Goal: Check status: Verify the current state of an ongoing process or item

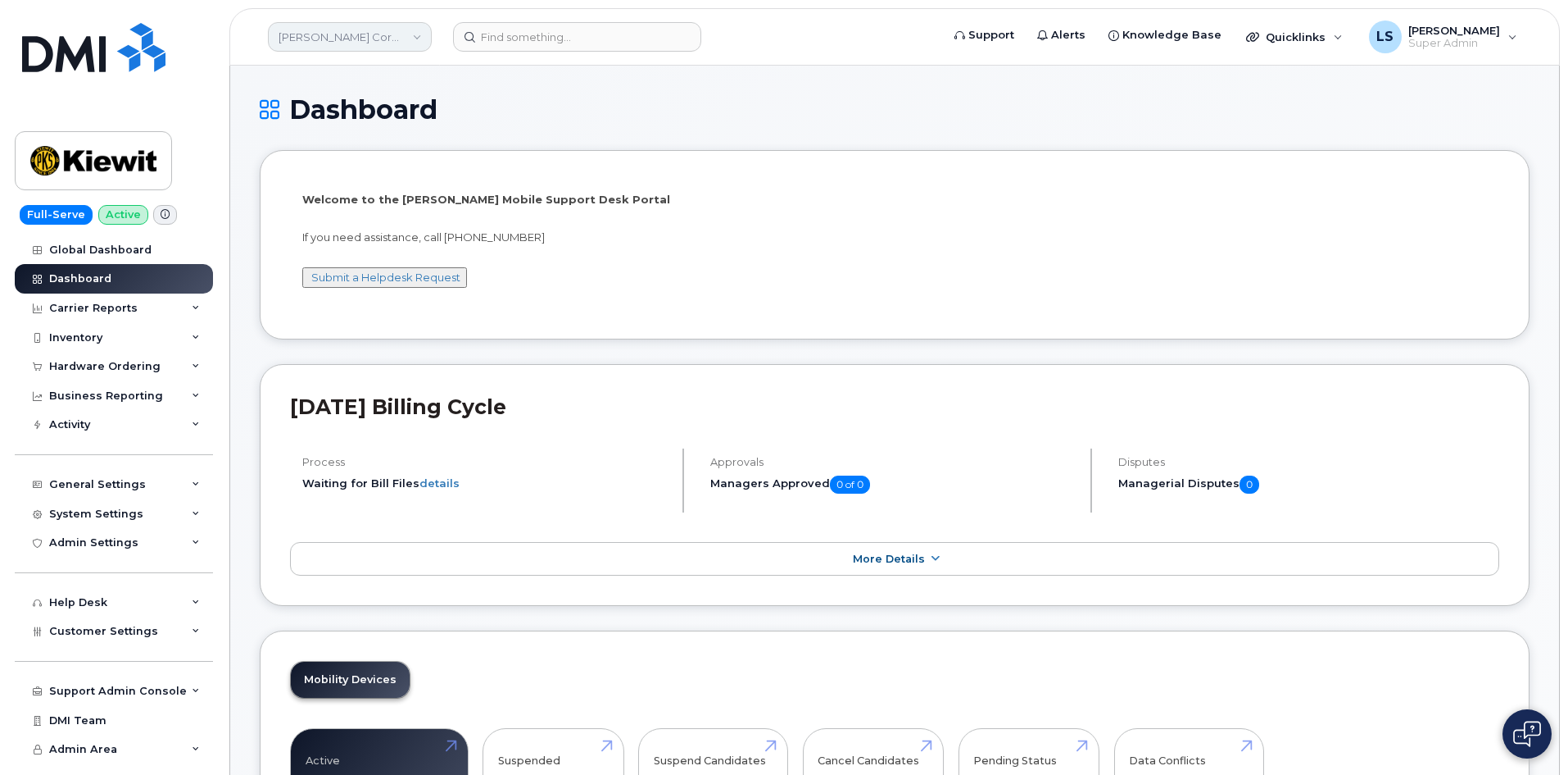
click at [312, 34] on link "[PERSON_NAME] Corporation" at bounding box center [349, 37] width 164 height 30
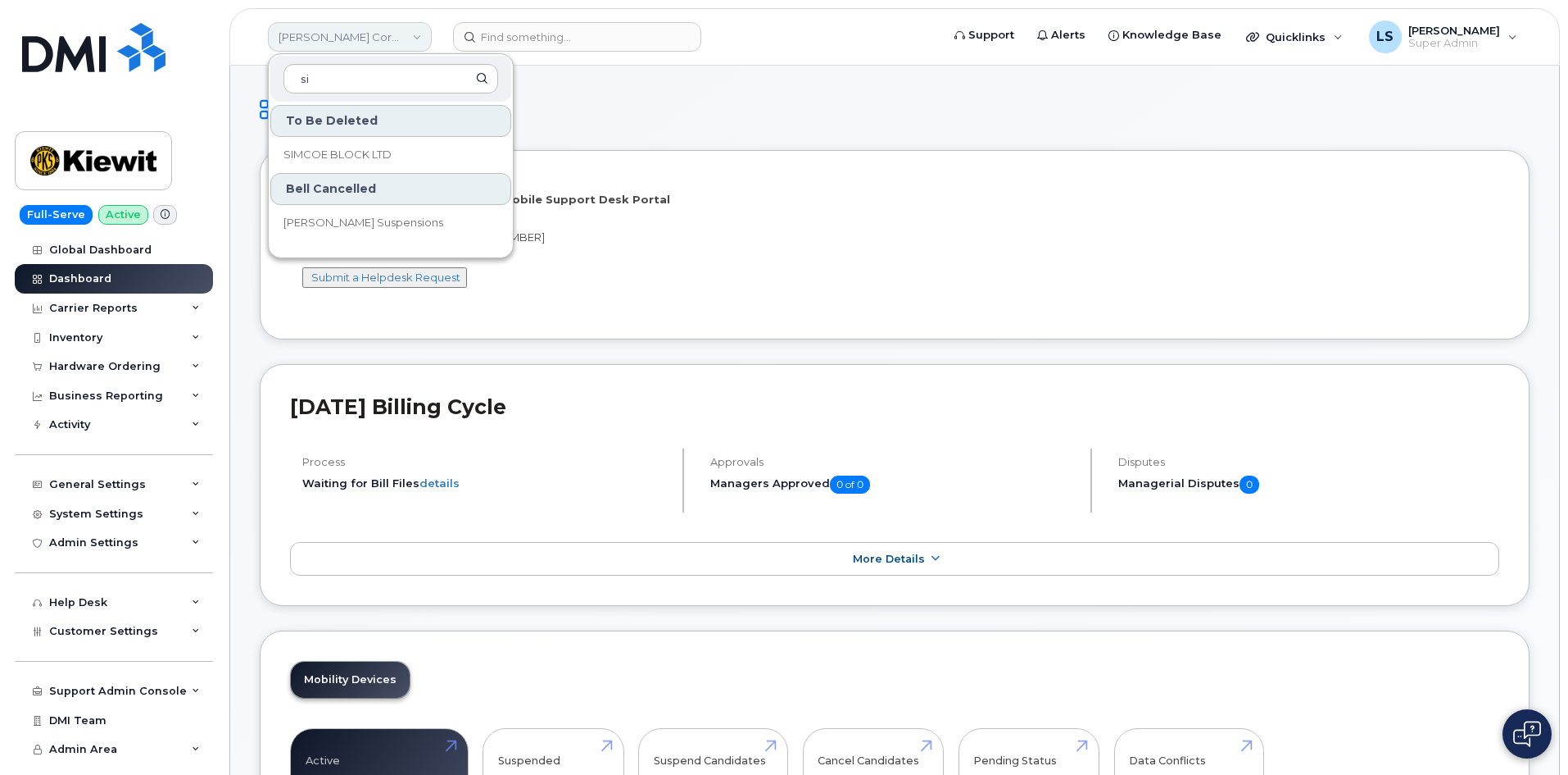
type input "s"
type input "sas"
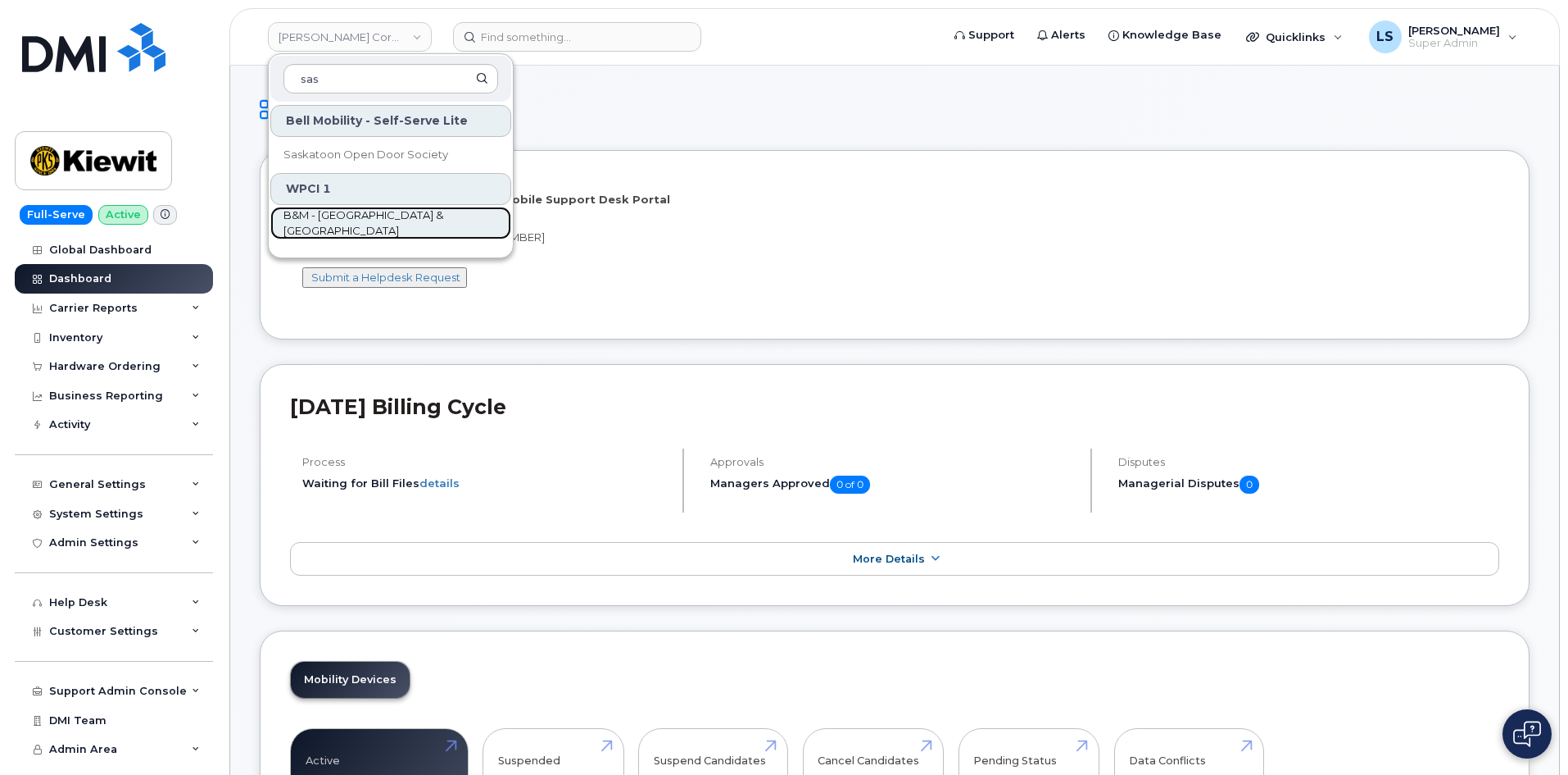
click at [419, 213] on link "B&M - [GEOGRAPHIC_DATA] & [GEOGRAPHIC_DATA]" at bounding box center [390, 223] width 241 height 33
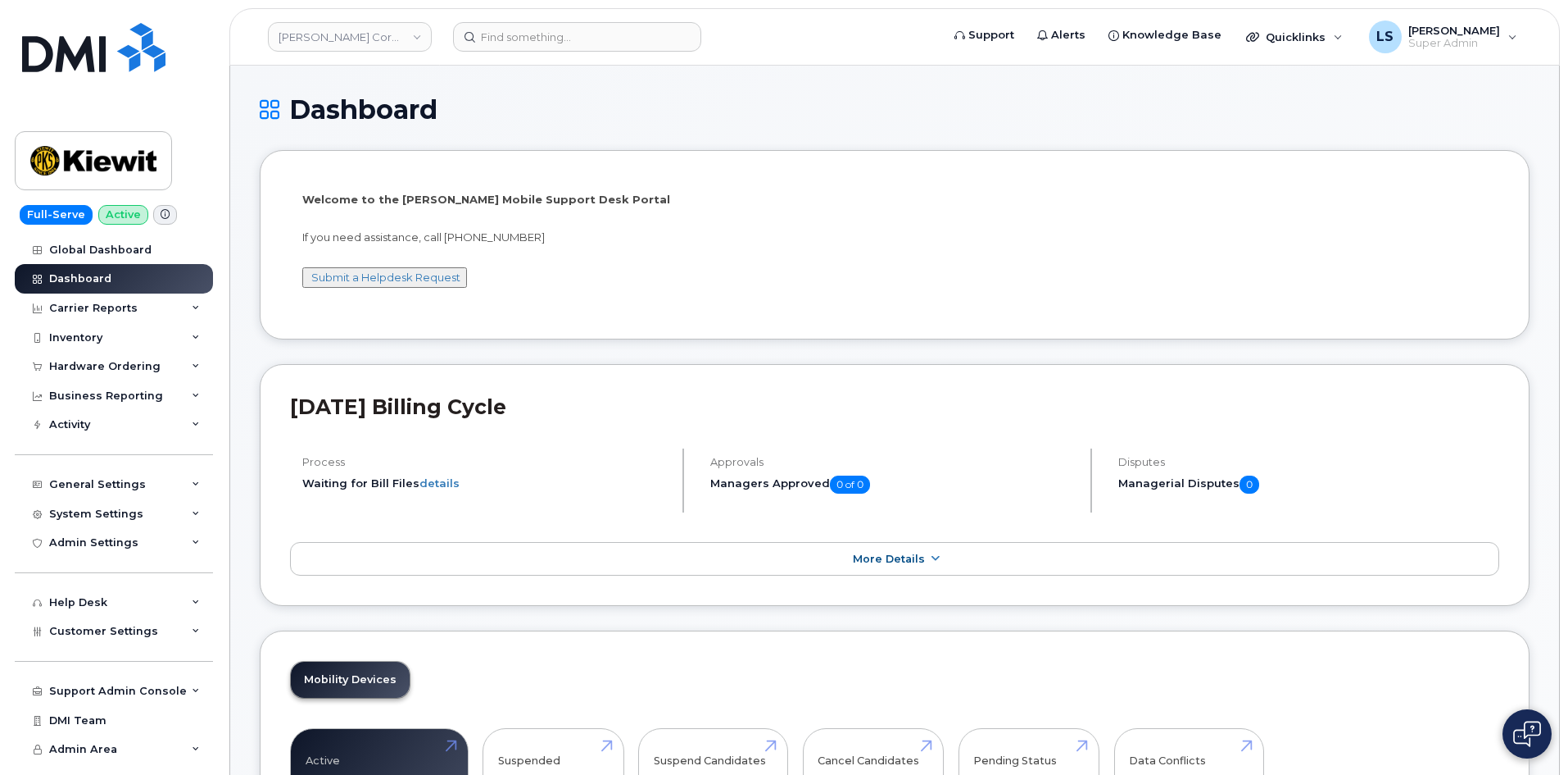
click at [394, 41] on link "[PERSON_NAME] Corporation" at bounding box center [349, 37] width 164 height 30
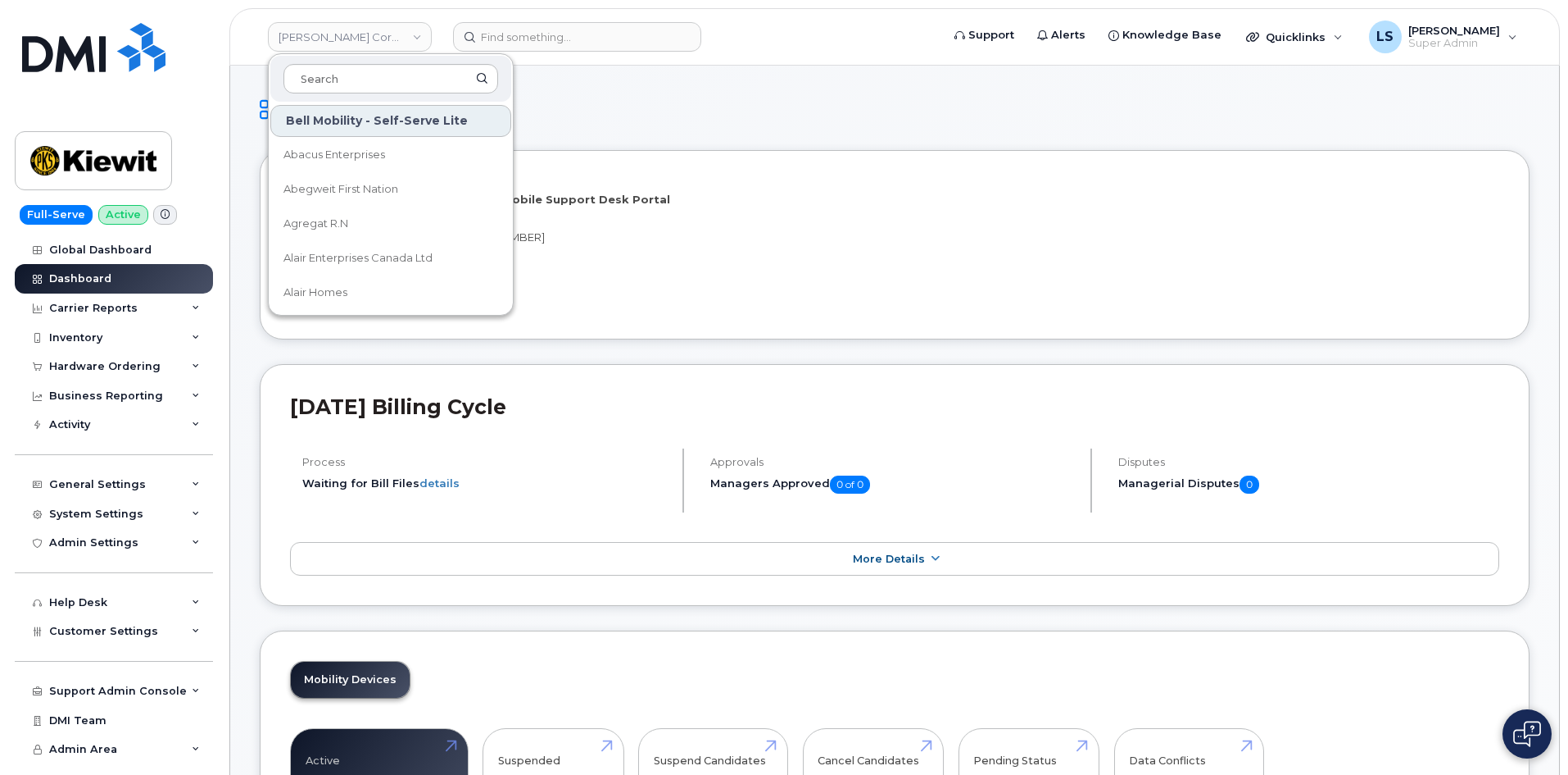
click at [698, 121] on h1 "Dashboard" at bounding box center [894, 109] width 1271 height 29
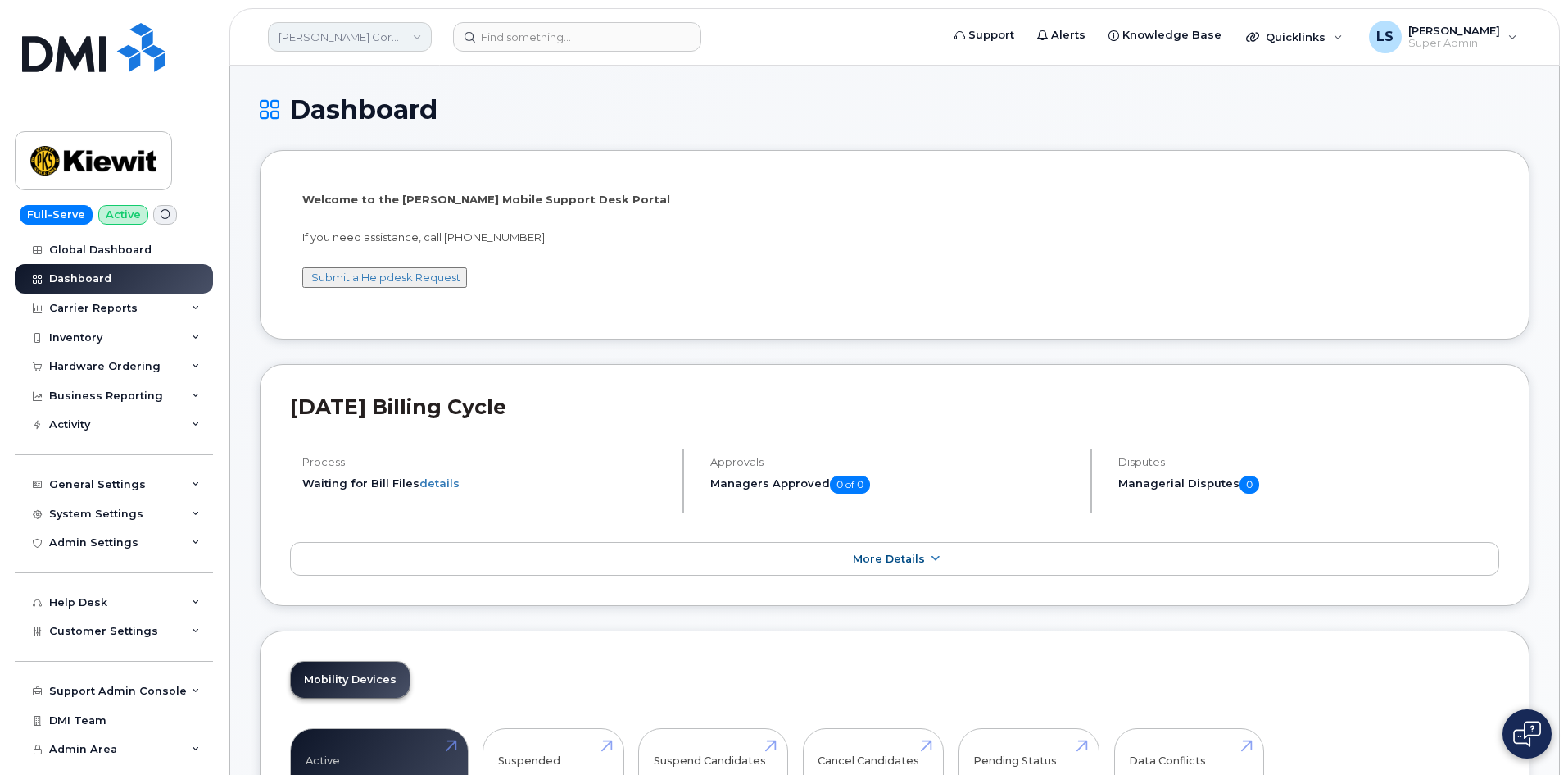
click at [329, 35] on link "[PERSON_NAME] Corporation" at bounding box center [349, 37] width 164 height 30
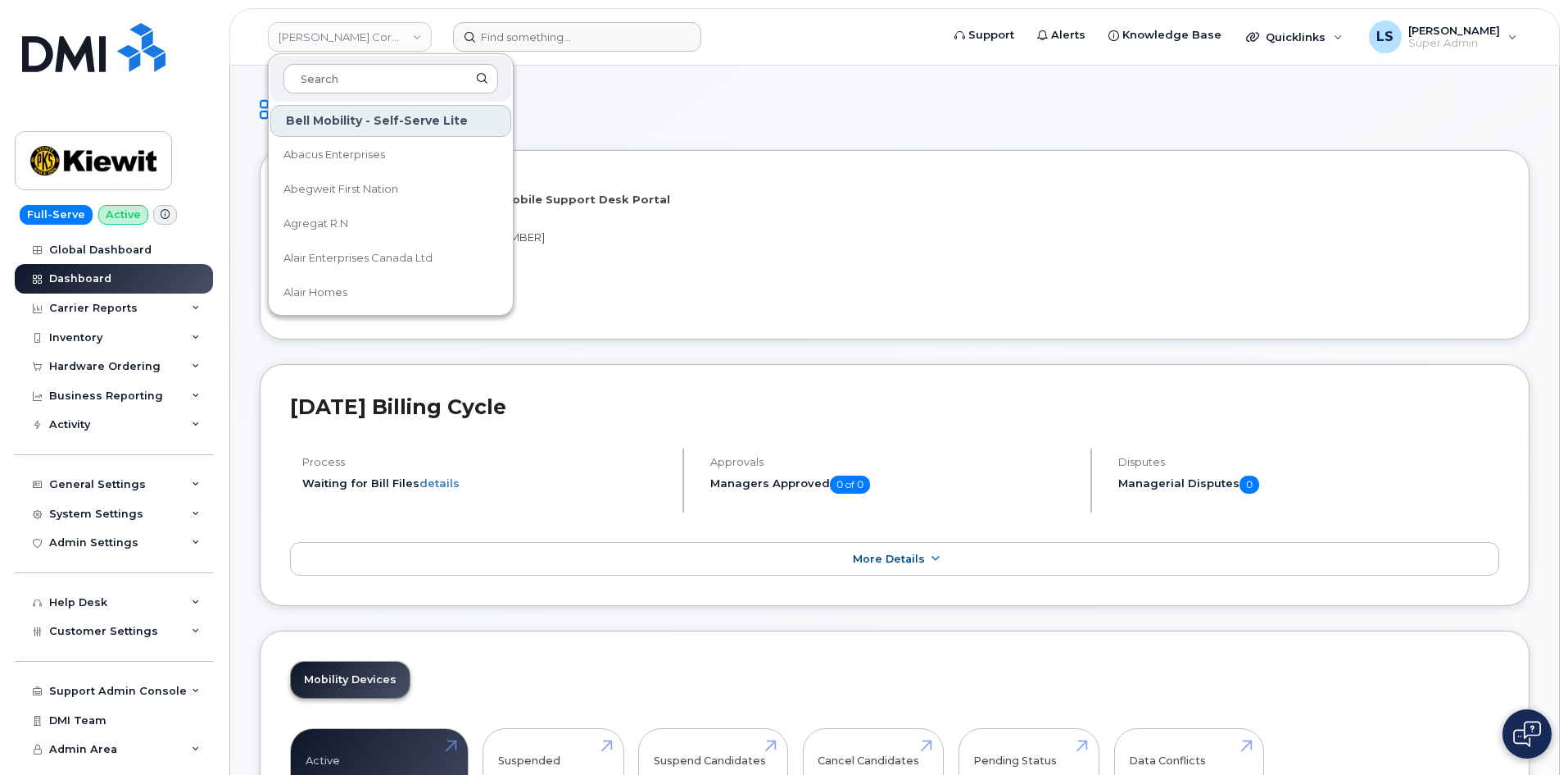
drag, startPoint x: 685, startPoint y: 70, endPoint x: 616, endPoint y: 45, distance: 73.4
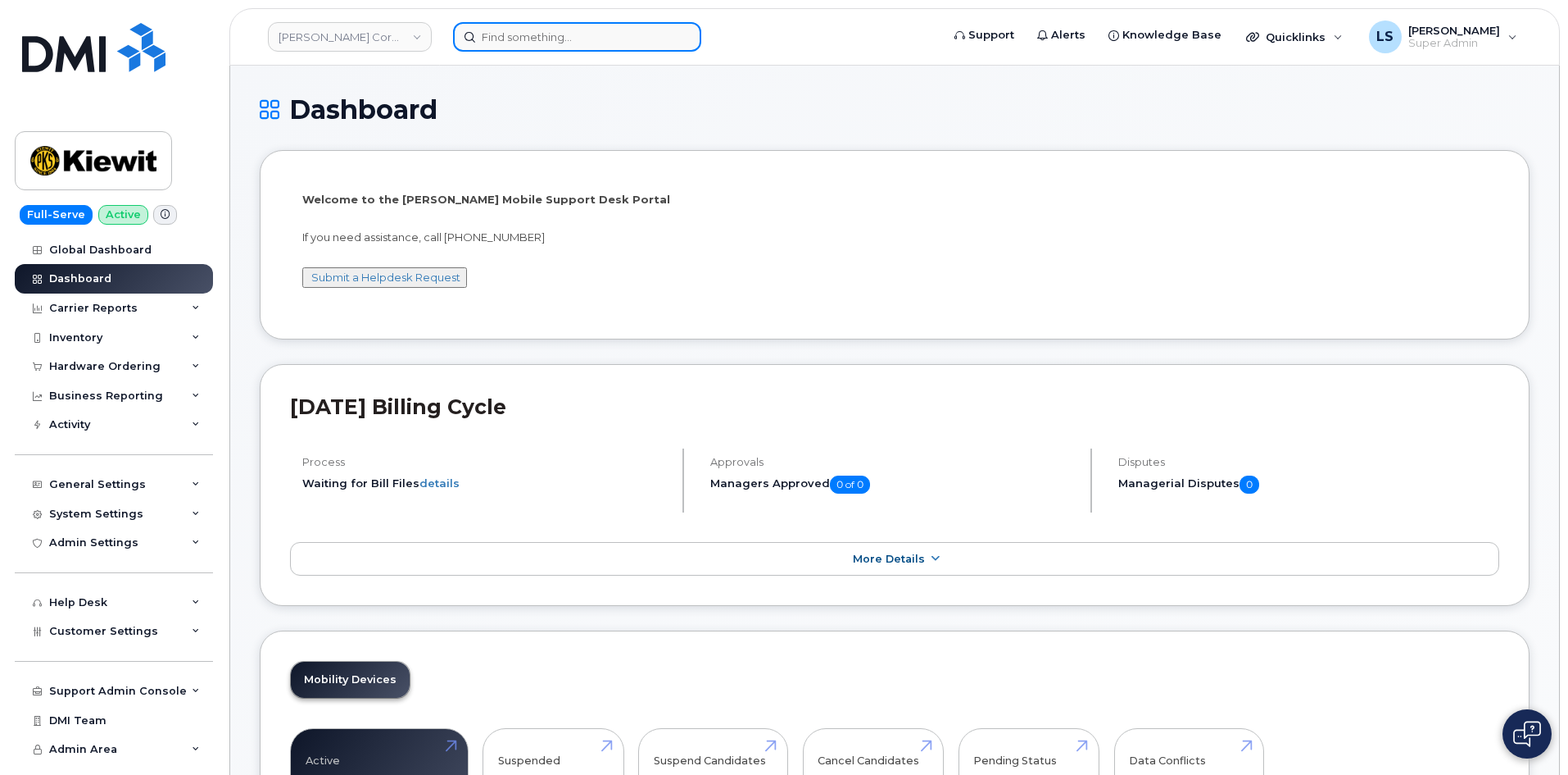
click at [586, 30] on input at bounding box center [577, 37] width 249 height 30
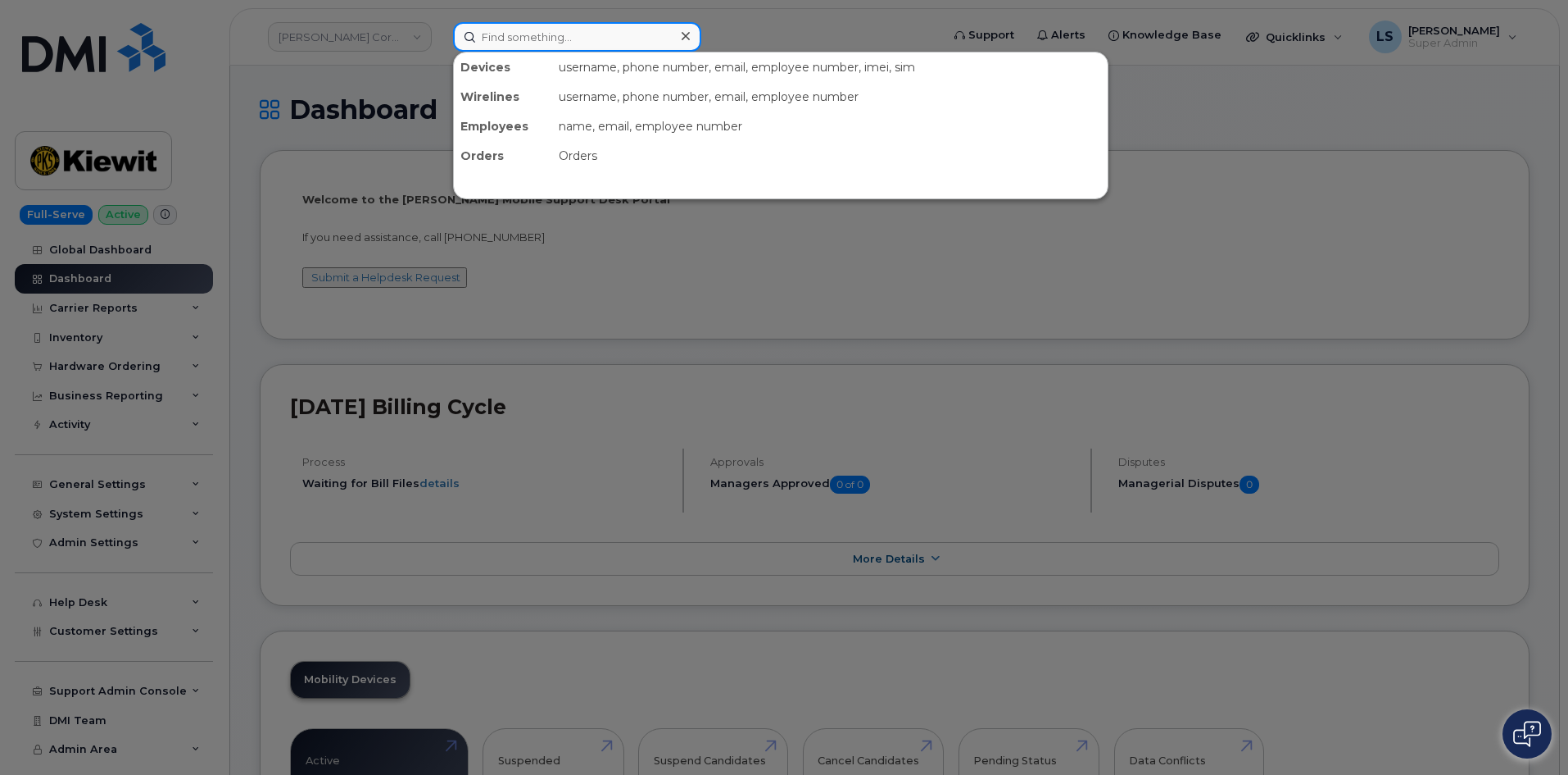
paste input "63124"
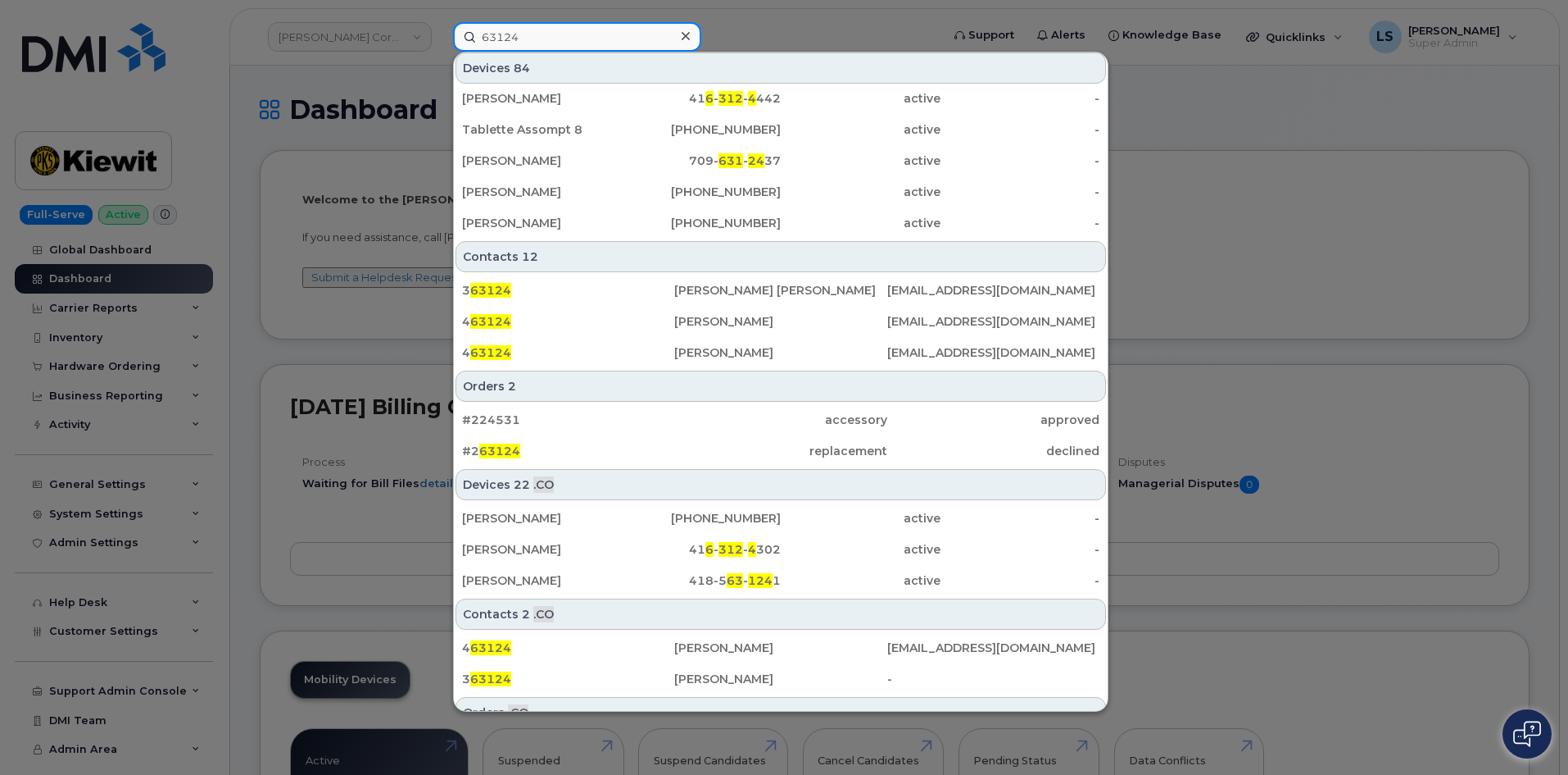
scroll to position [524, 0]
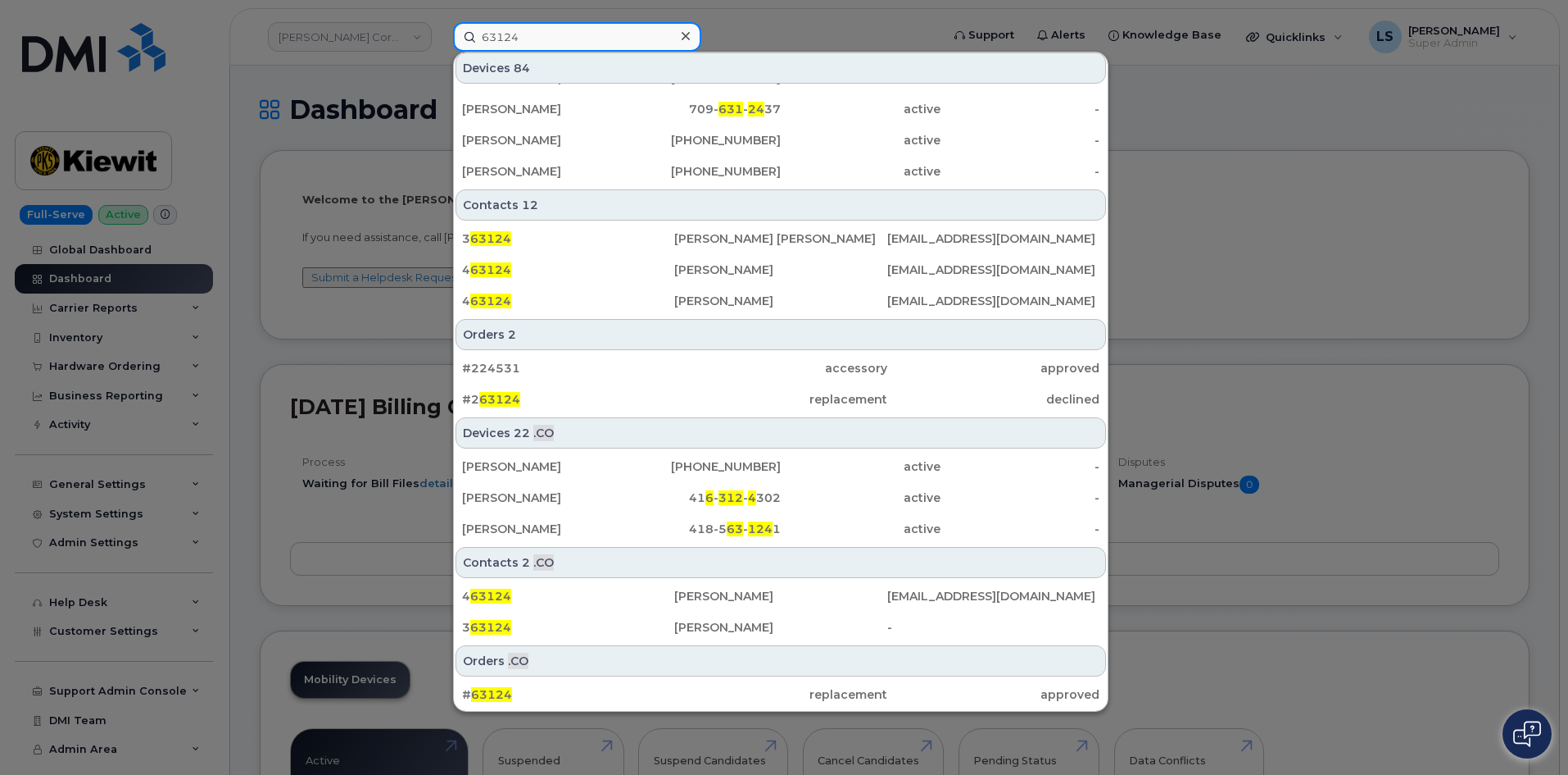
type input "63124"
click at [307, 97] on div at bounding box center [784, 388] width 1568 height 775
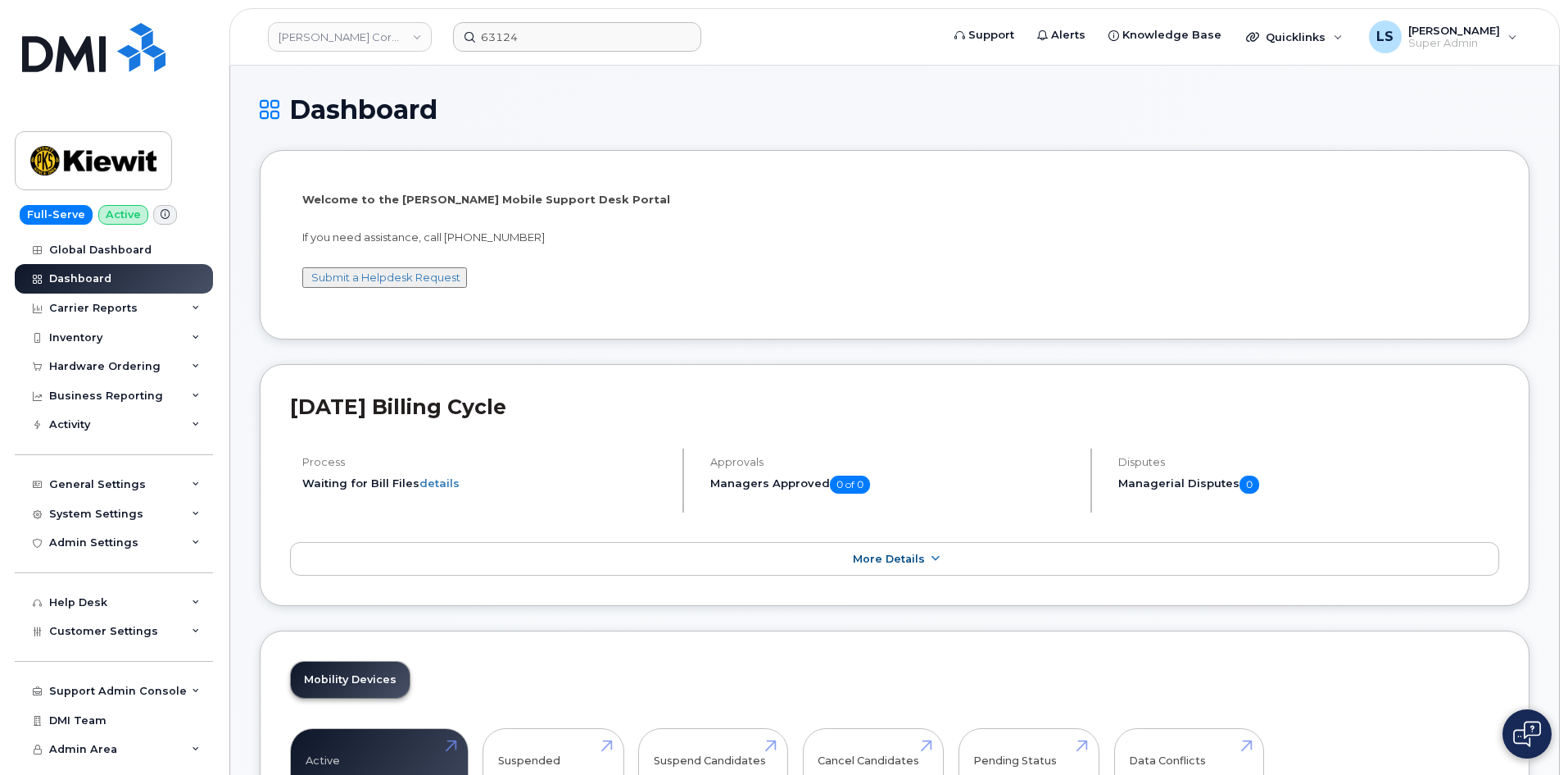
click at [347, 52] on div "[PERSON_NAME] Corporation" at bounding box center [349, 37] width 181 height 33
click at [357, 41] on link "[PERSON_NAME] Corporation" at bounding box center [349, 37] width 164 height 30
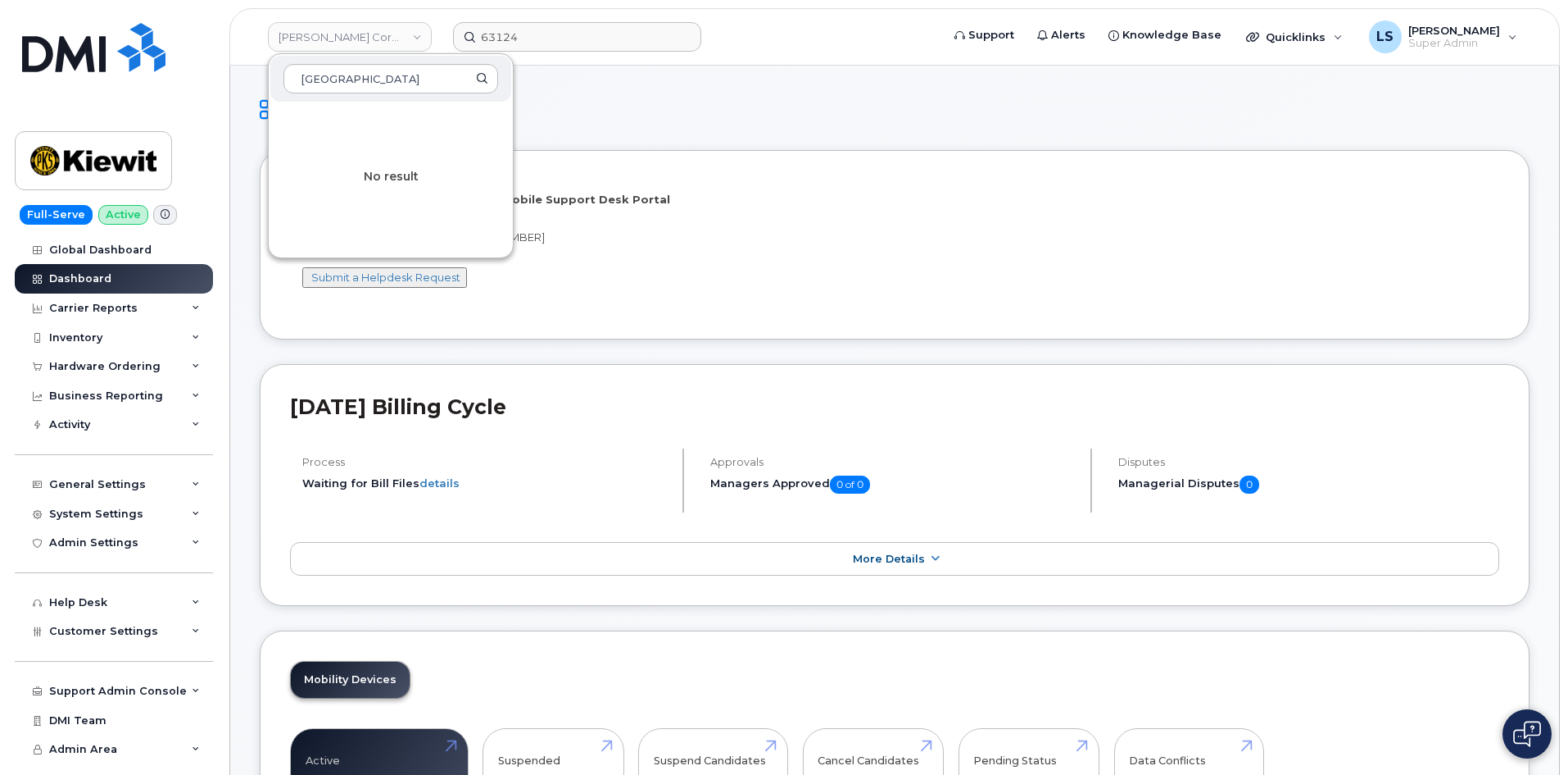
type input "Saskatoon Health Region"
click at [509, 52] on header "Kiewit Corporation Saskatoon Health Region No result 63124 Support Alerts Knowl…" at bounding box center [894, 36] width 1330 height 57
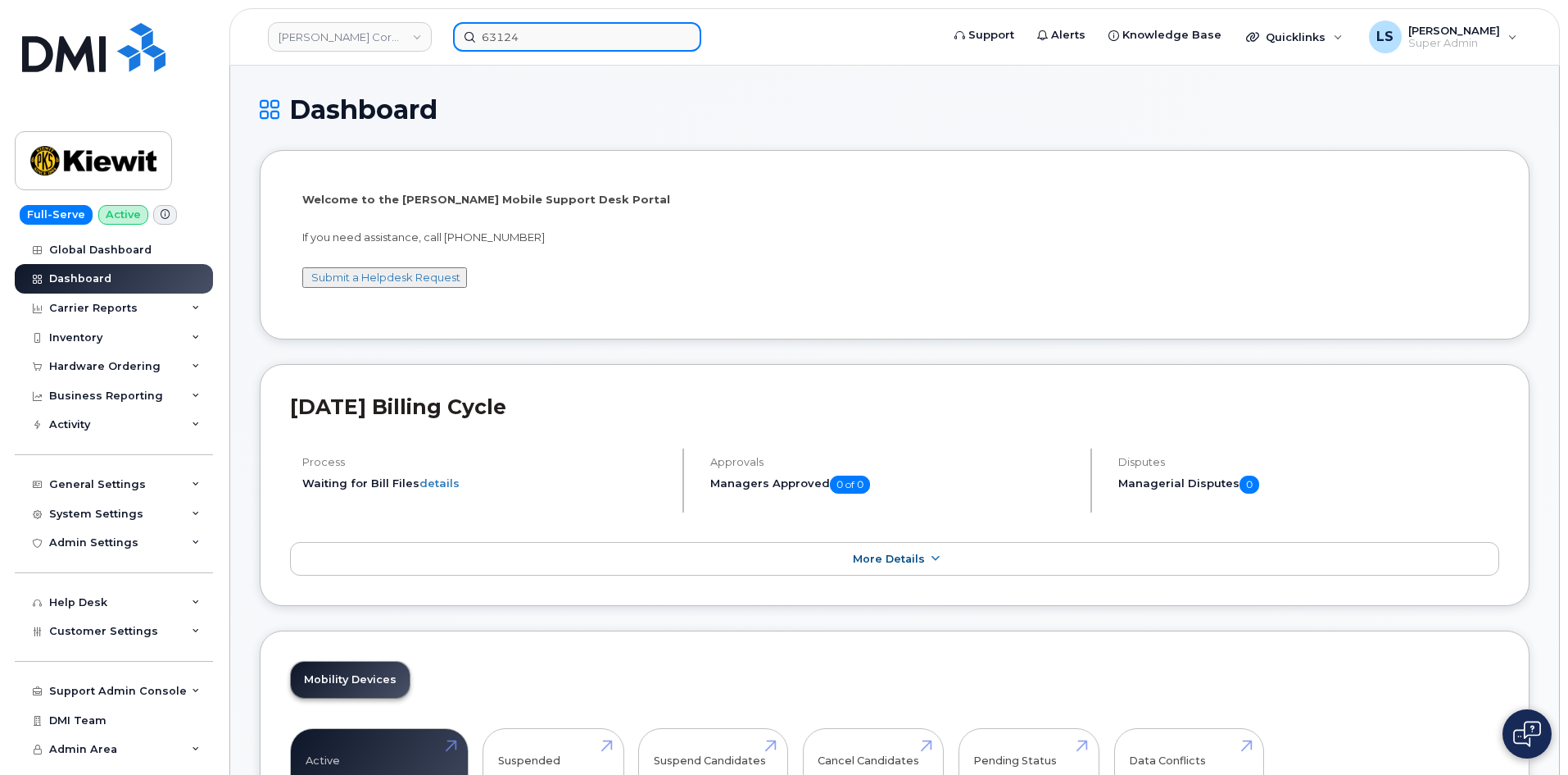
click at [527, 29] on input "63124" at bounding box center [577, 37] width 249 height 30
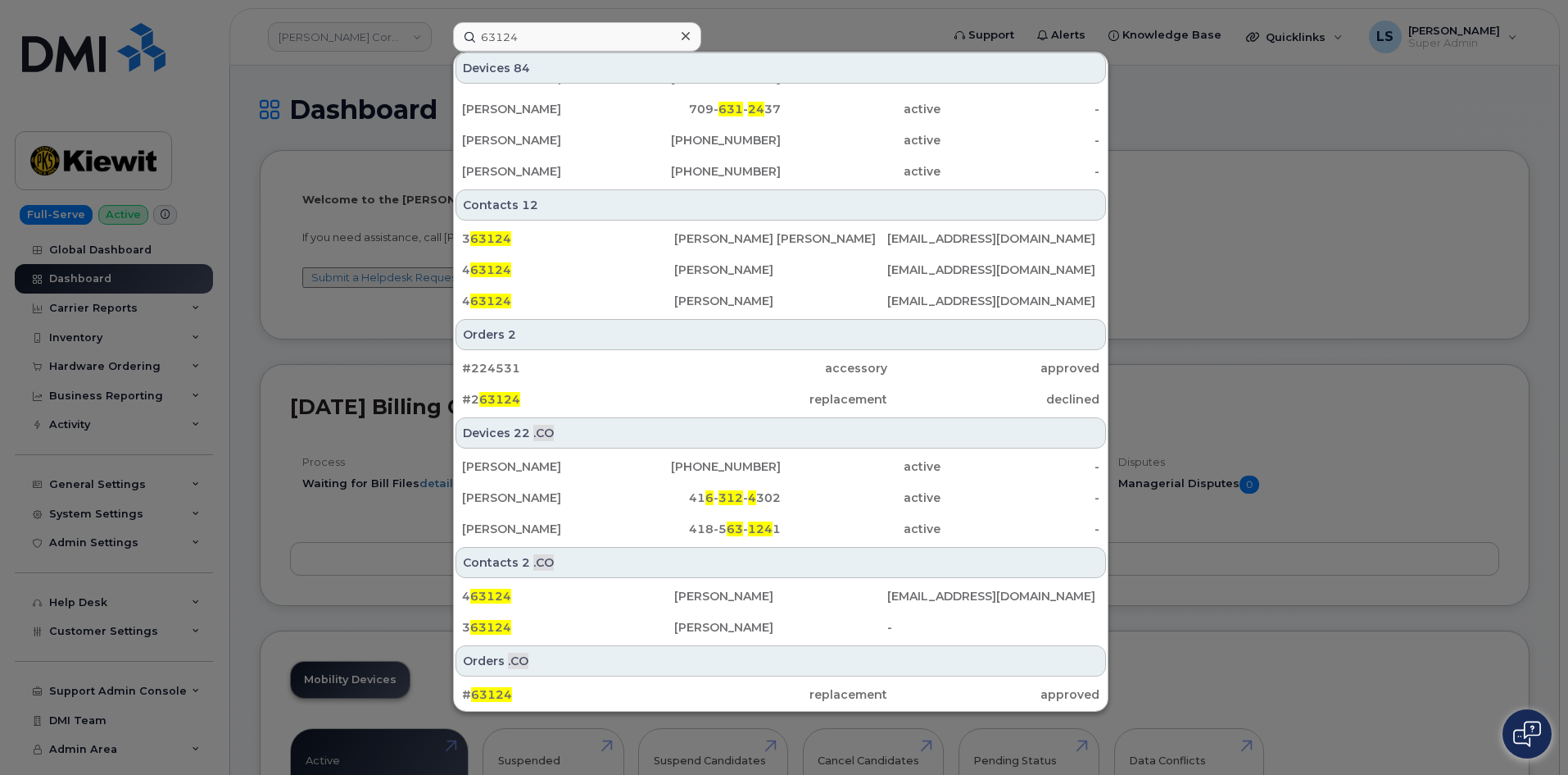
click at [798, 29] on div at bounding box center [784, 388] width 1568 height 775
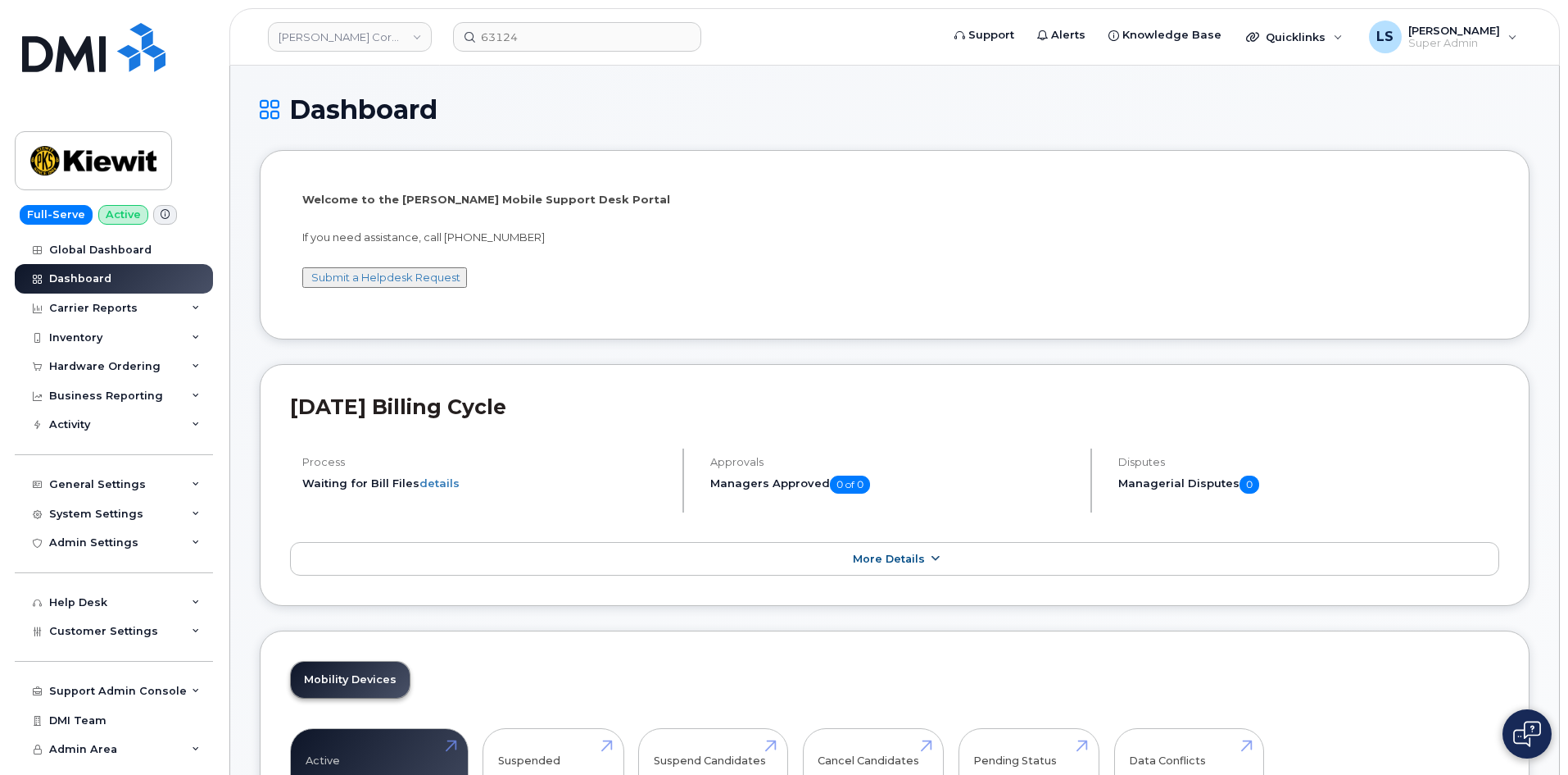
click at [865, 557] on span "More Details" at bounding box center [889, 558] width 72 height 12
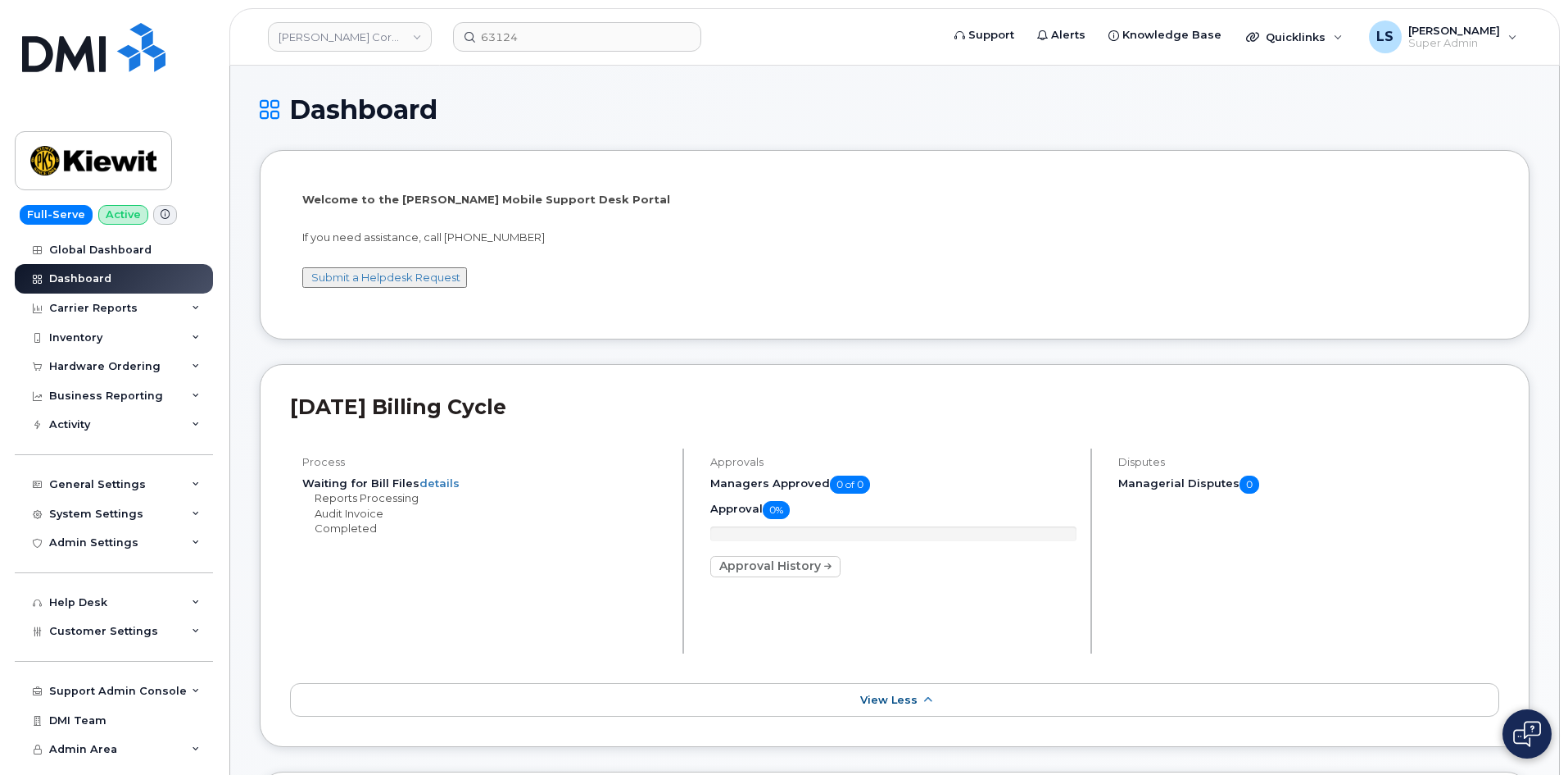
click at [863, 562] on p "Approval History" at bounding box center [893, 566] width 366 height 21
click at [902, 694] on span "View Less" at bounding box center [888, 700] width 57 height 12
